Goal: Task Accomplishment & Management: Use online tool/utility

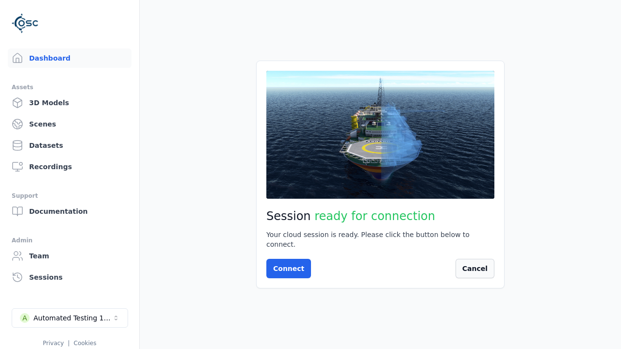
click at [476, 266] on button "Cancel" at bounding box center [474, 268] width 39 height 19
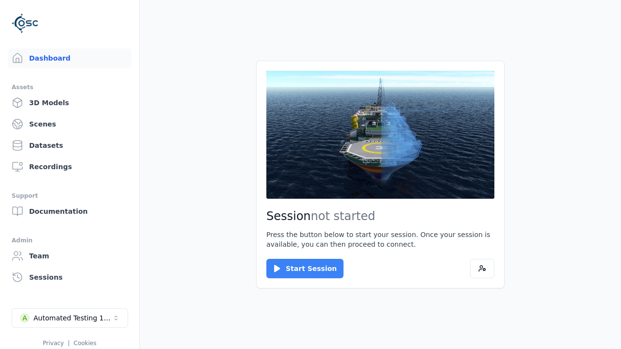
click at [299, 269] on button "Start Session" at bounding box center [304, 268] width 77 height 19
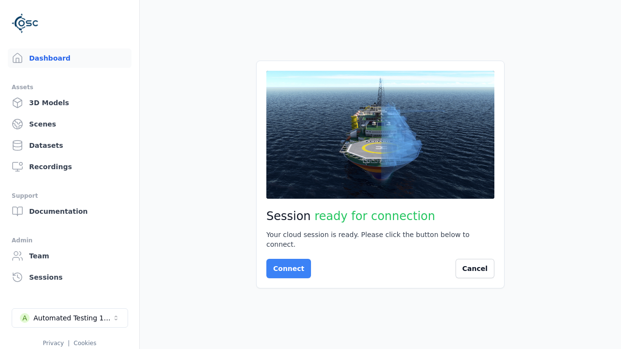
click at [286, 264] on button "Connect" at bounding box center [288, 268] width 45 height 19
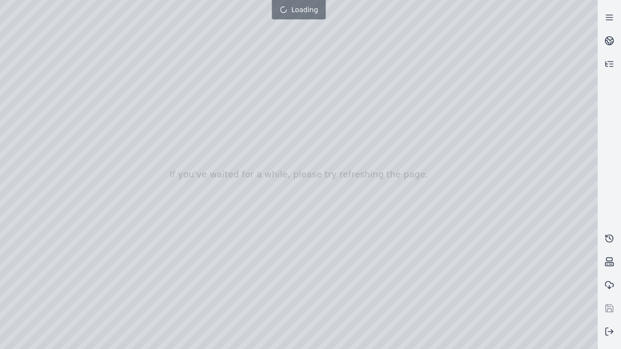
click at [21, 88] on div at bounding box center [299, 174] width 598 height 349
click at [21, 100] on div at bounding box center [299, 174] width 598 height 349
click at [108, 23] on div at bounding box center [299, 174] width 598 height 349
drag, startPoint x: 86, startPoint y: 55, endPoint x: 322, endPoint y: 240, distance: 299.3
click at [322, 240] on div at bounding box center [299, 174] width 598 height 349
